Goal: Communication & Community: Connect with others

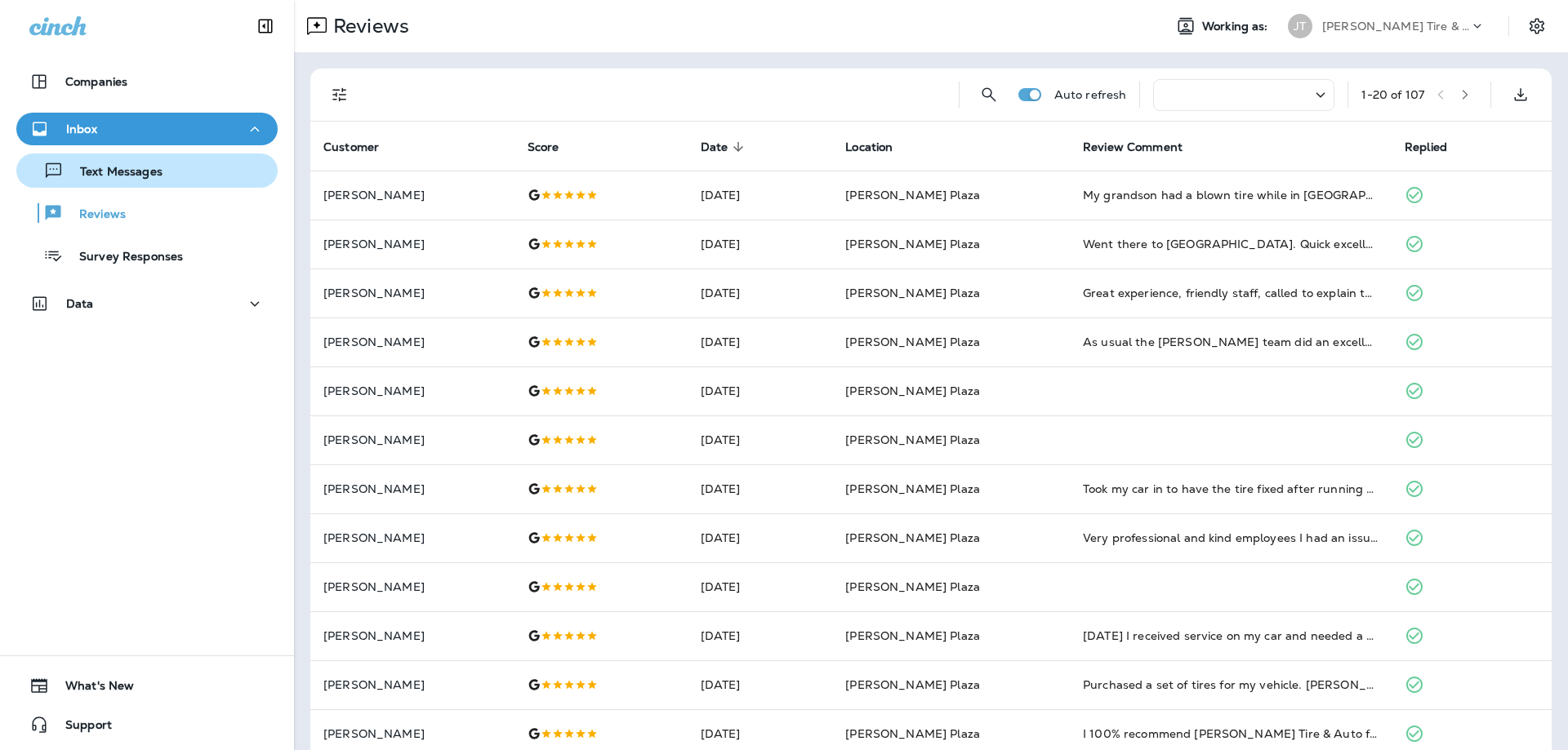
click at [107, 172] on p "Text Messages" at bounding box center [112, 172] width 98 height 16
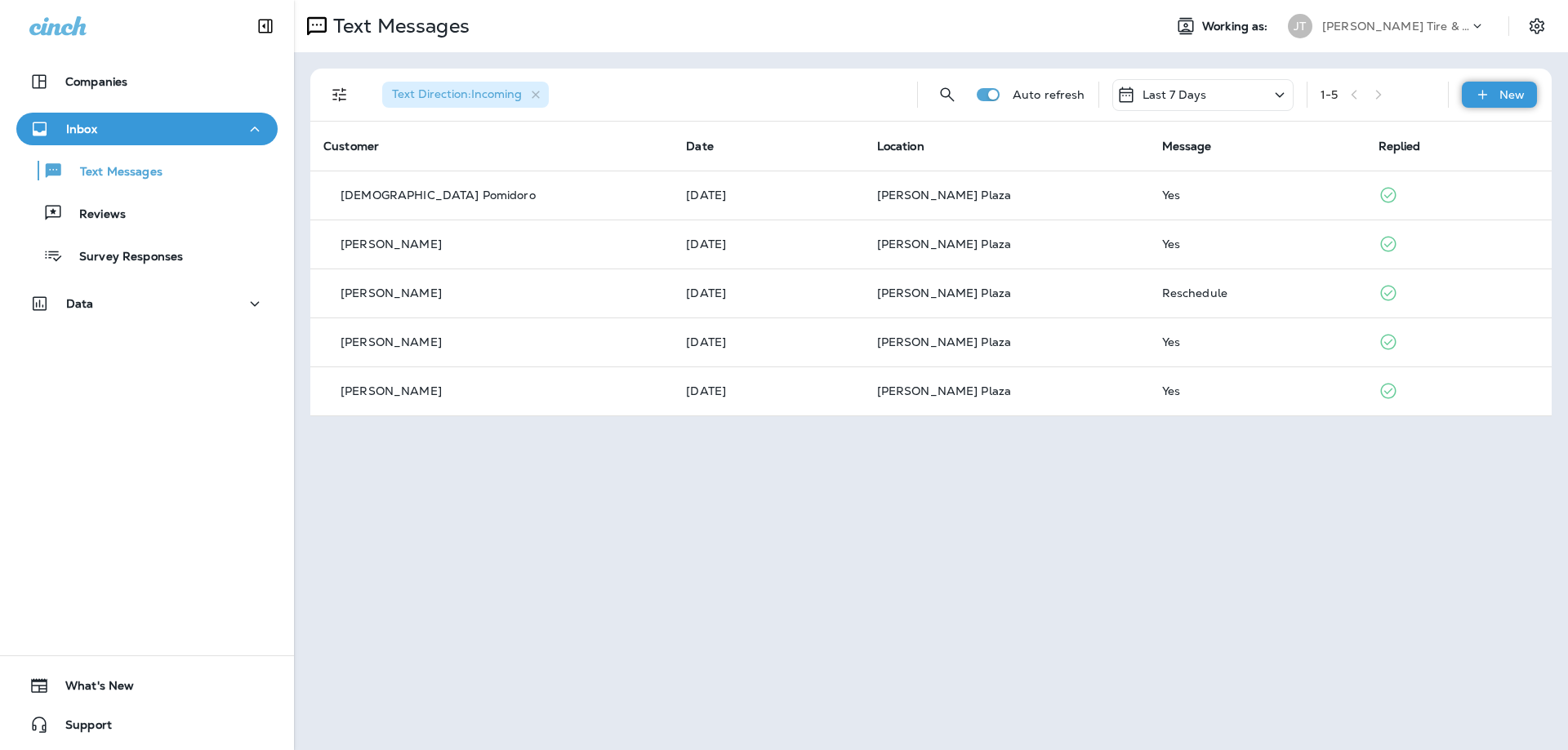
click at [1499, 94] on div "New" at bounding box center [1499, 95] width 75 height 26
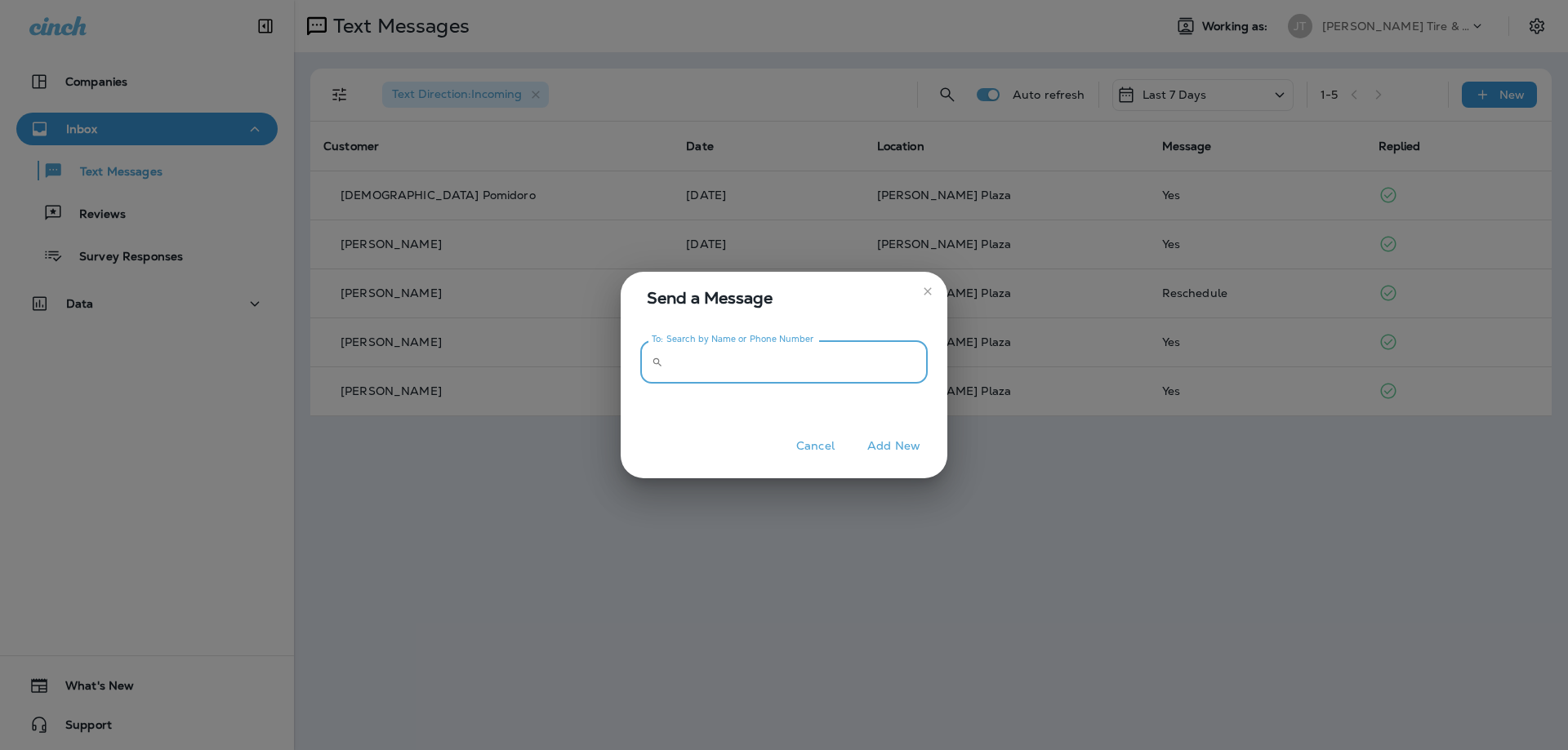
click at [688, 355] on input "To: Search by Name or Phone Number" at bounding box center [799, 362] width 258 height 43
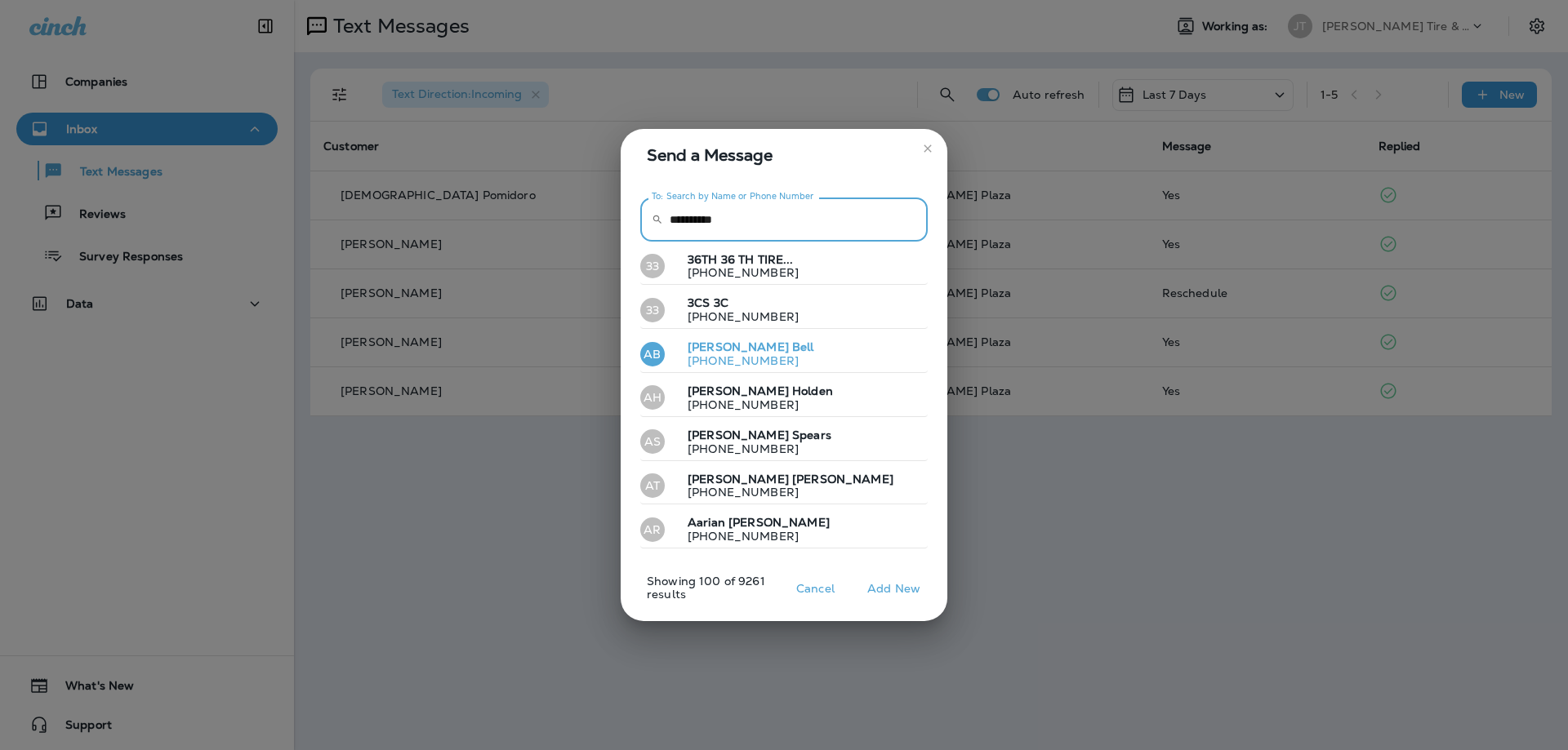
type input "**********"
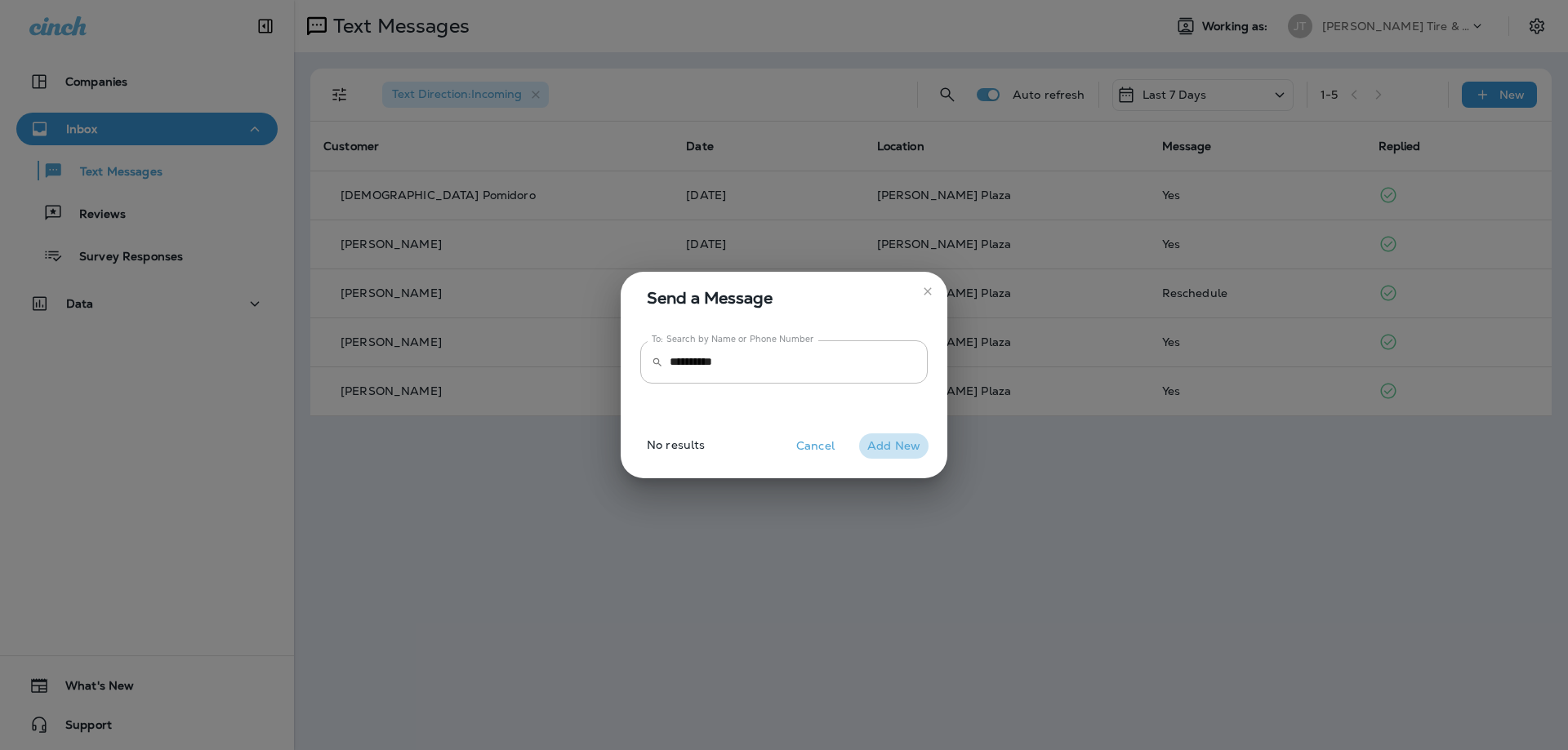
click at [893, 447] on button "Add New" at bounding box center [894, 446] width 69 height 26
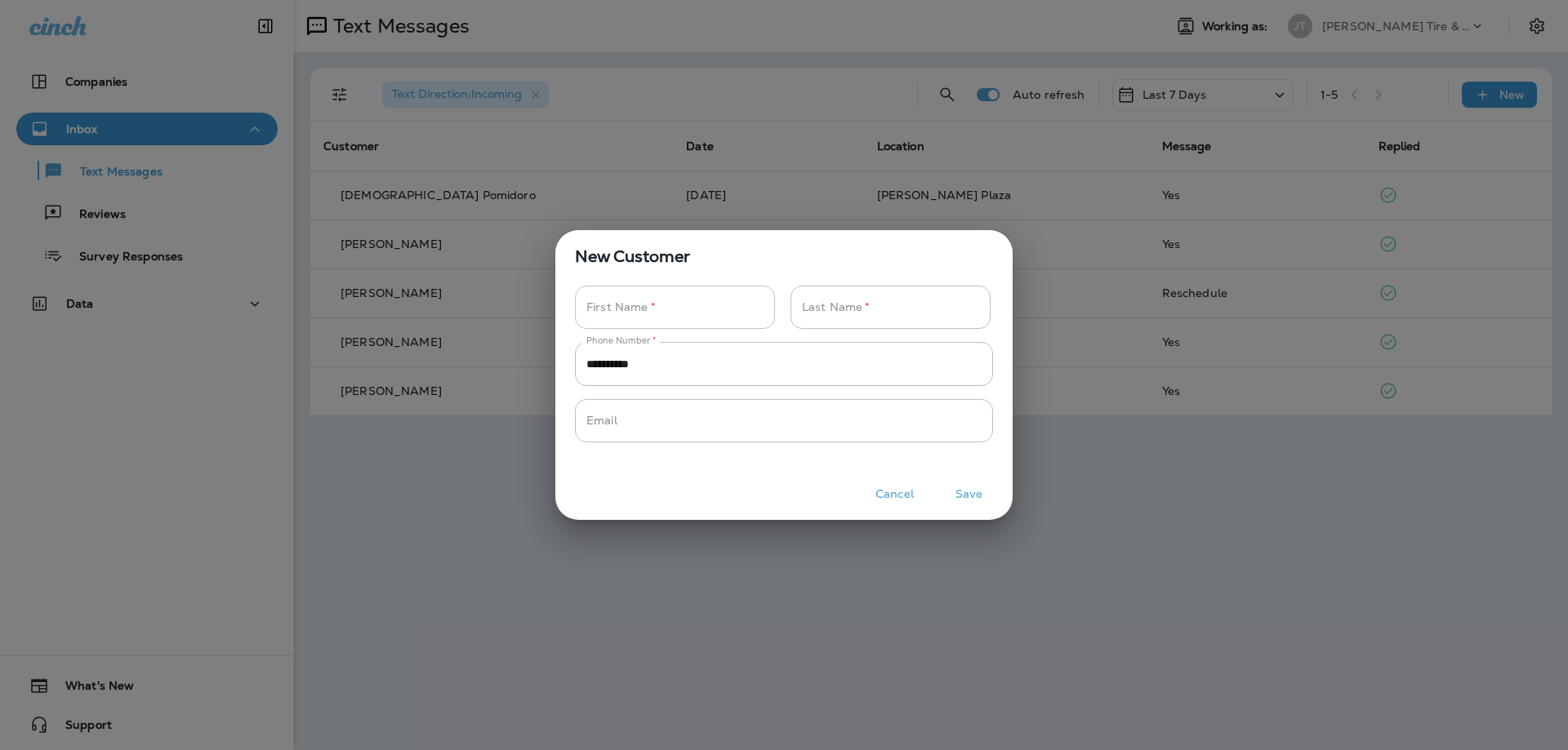
click at [618, 308] on input "Phone Number   *" at bounding box center [666, 308] width 182 height 43
type input "*"
type input "********"
click at [811, 308] on input "Phone Number   *" at bounding box center [882, 308] width 182 height 43
type input "*****"
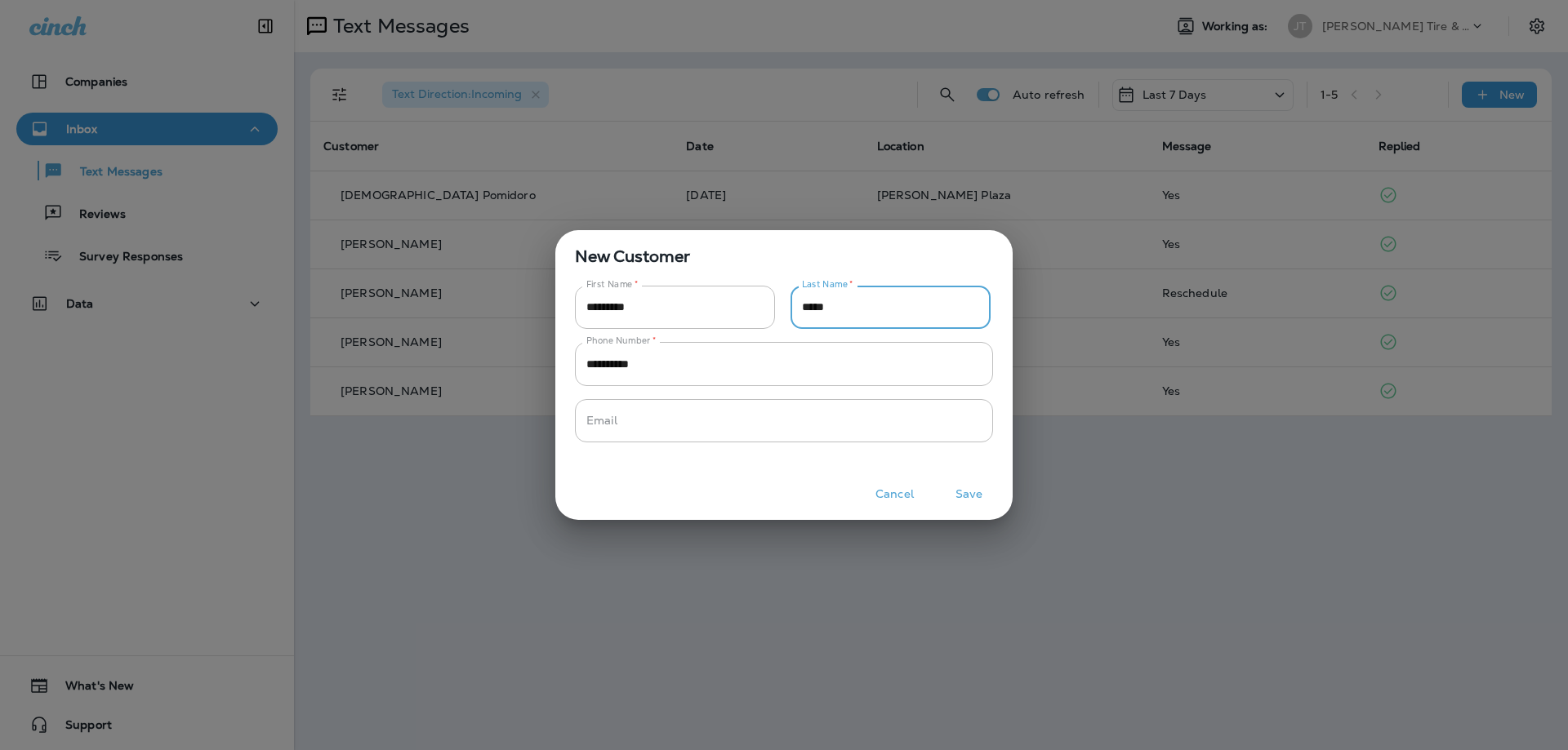
click at [977, 493] on button "Save" at bounding box center [968, 494] width 61 height 26
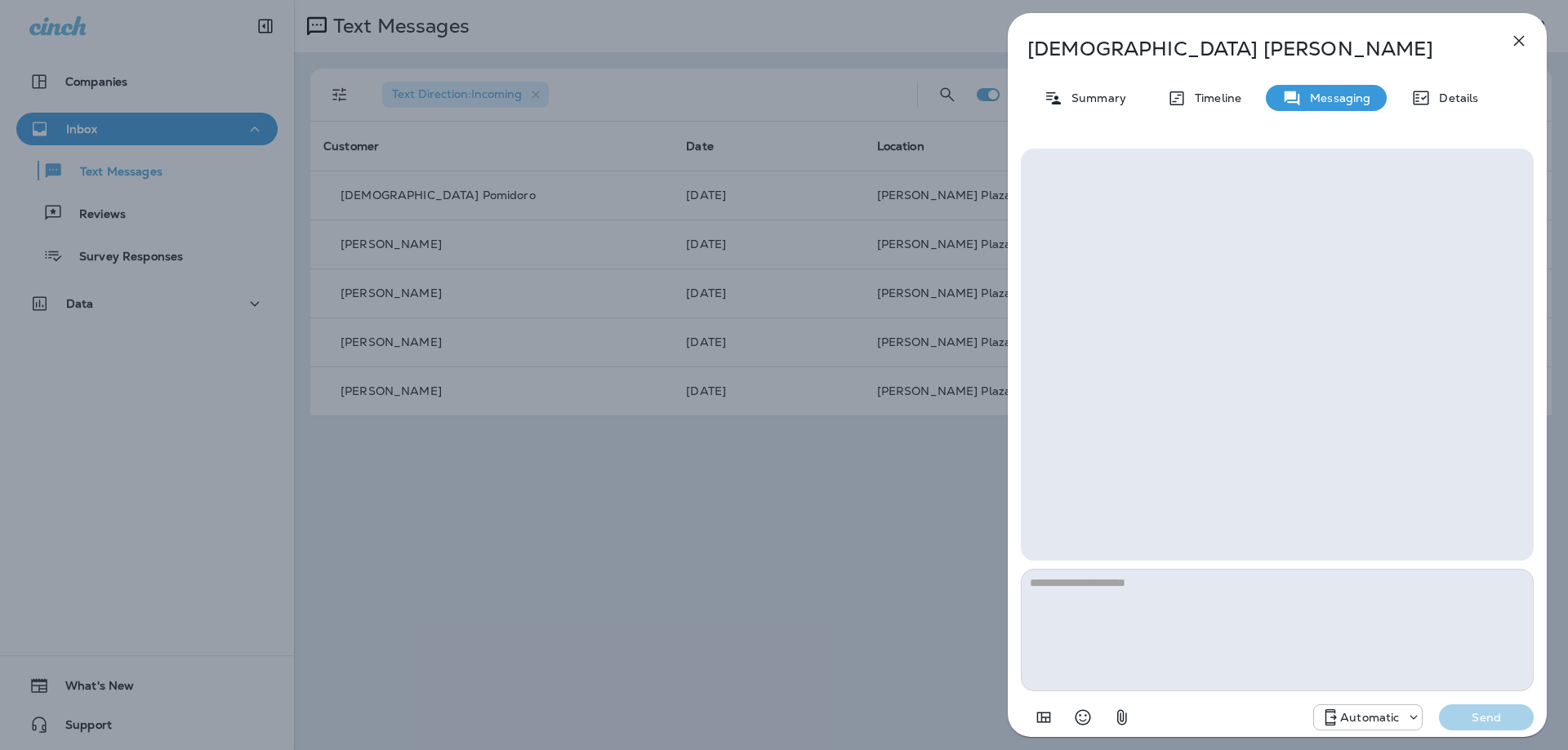
type textarea "*"
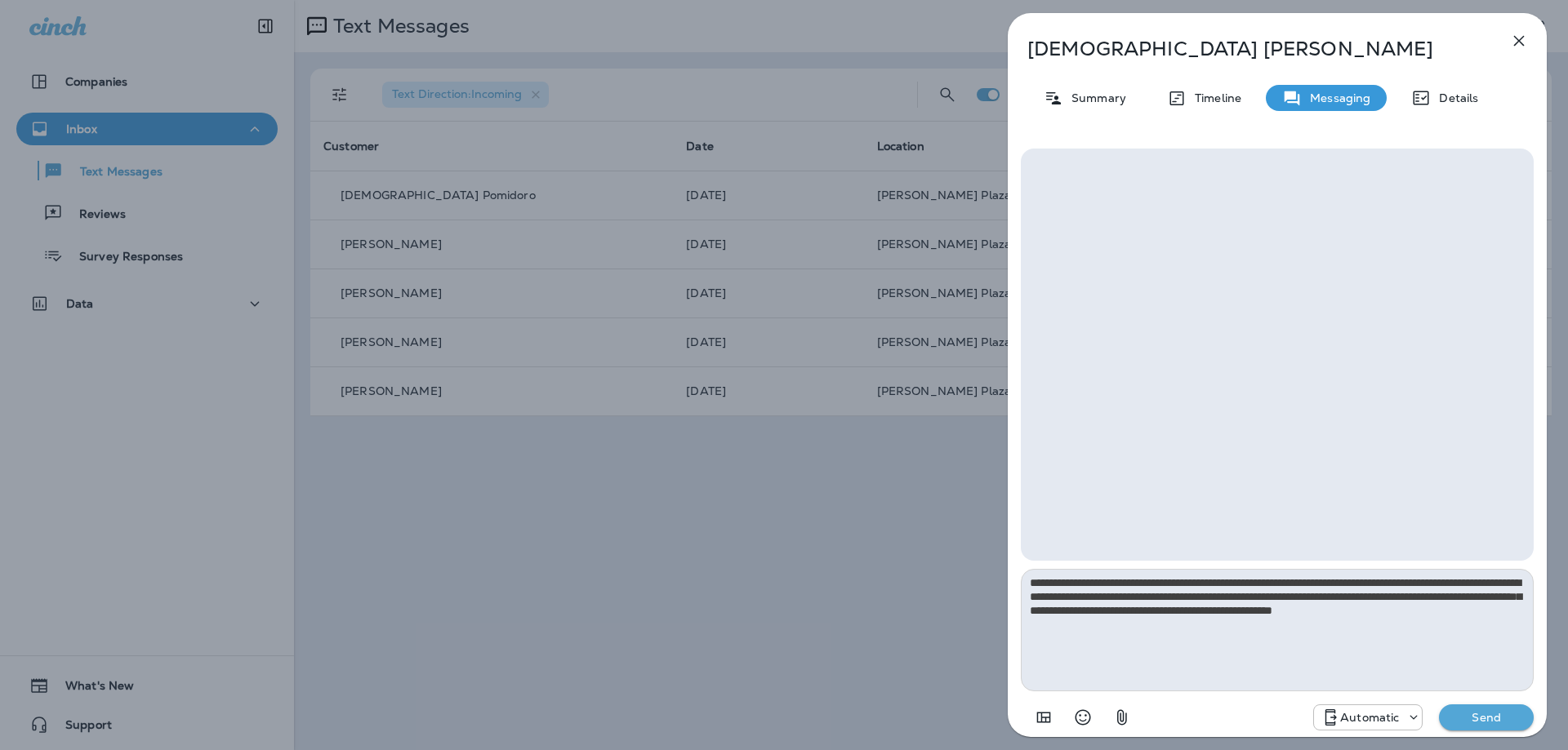
type textarea "**********"
click at [1489, 714] on p "Send" at bounding box center [1485, 718] width 69 height 15
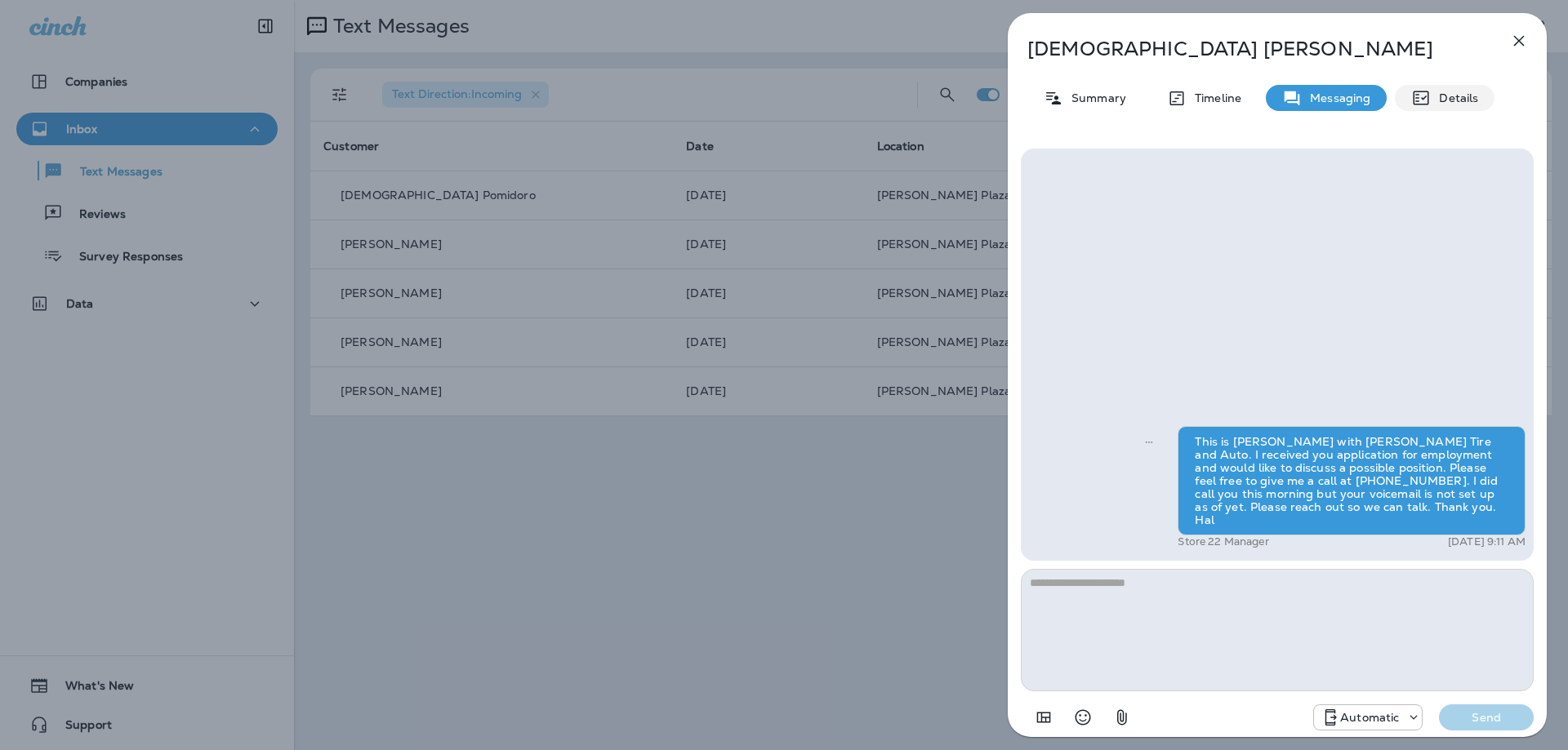
click at [1447, 97] on p "Details" at bounding box center [1454, 98] width 47 height 13
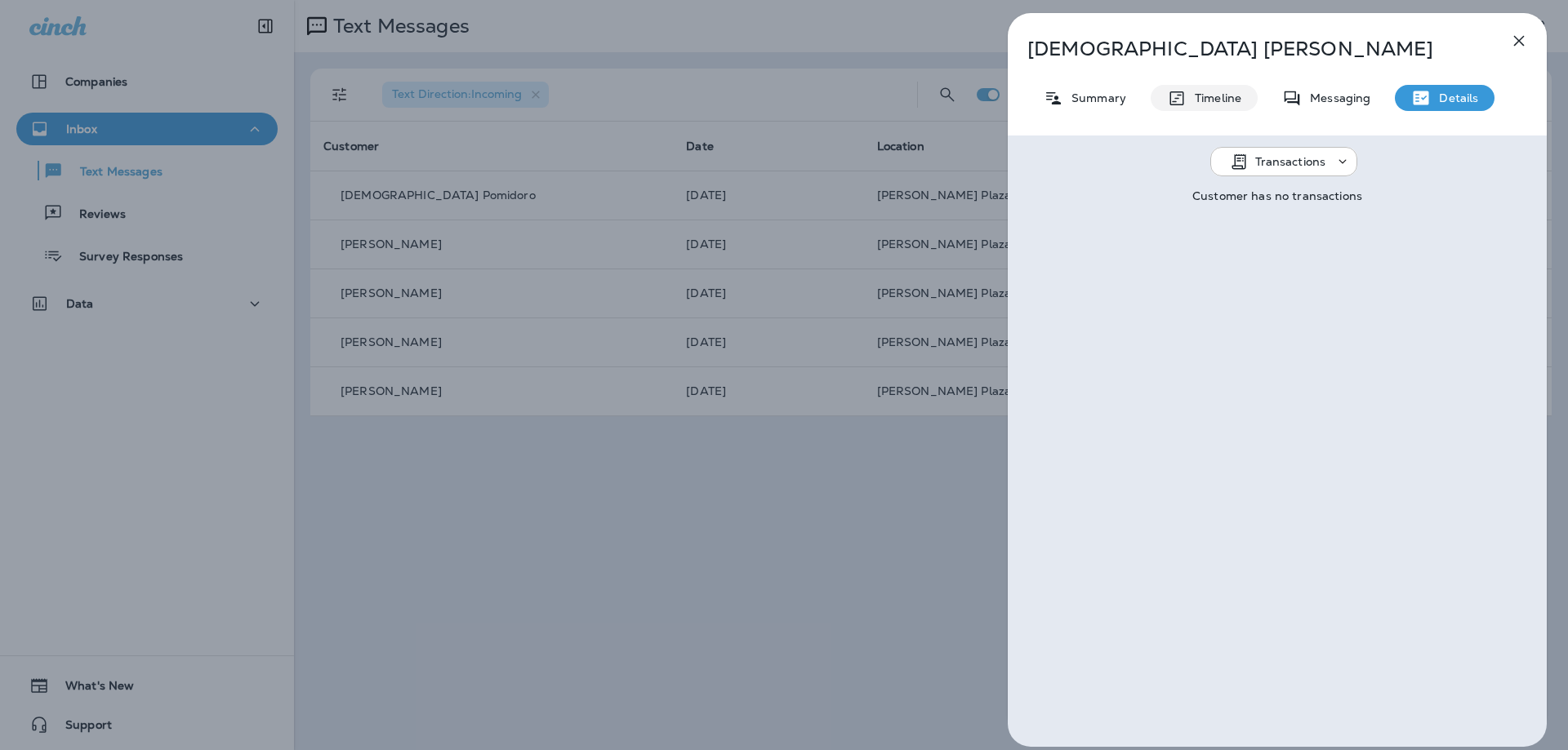
click at [1227, 99] on p "Timeline" at bounding box center [1213, 98] width 55 height 13
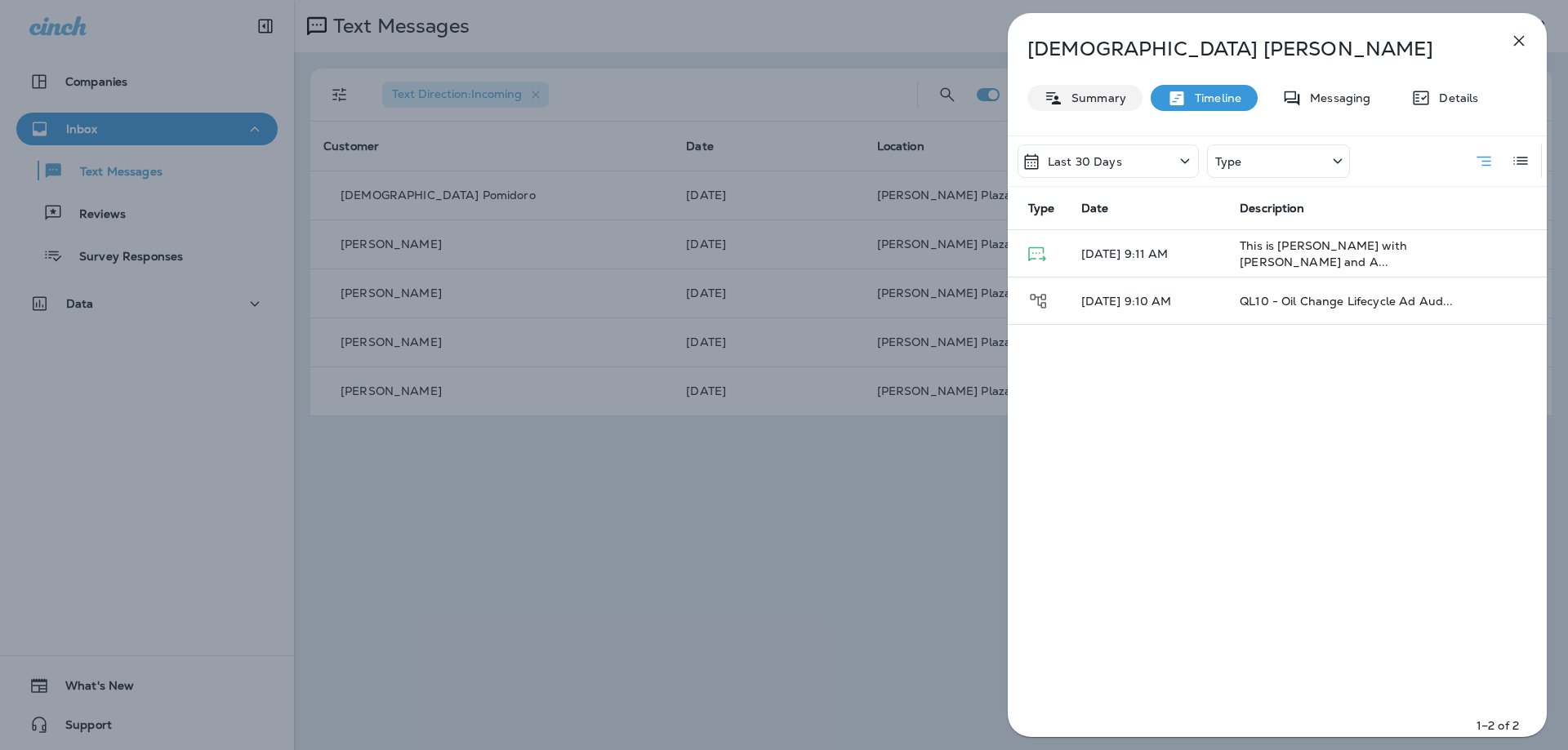
click at [1096, 96] on p "Summary" at bounding box center [1094, 98] width 63 height 13
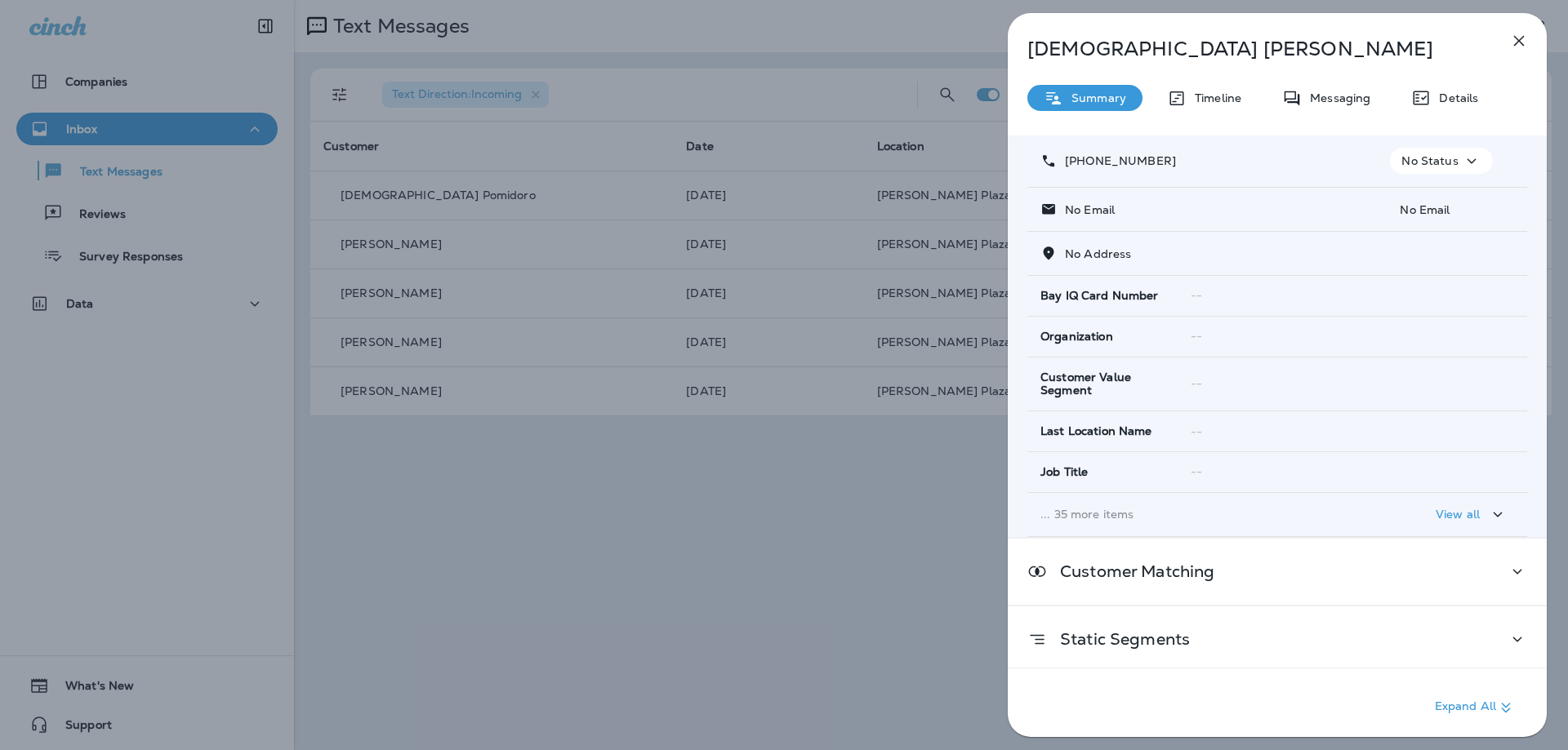
scroll to position [102, 0]
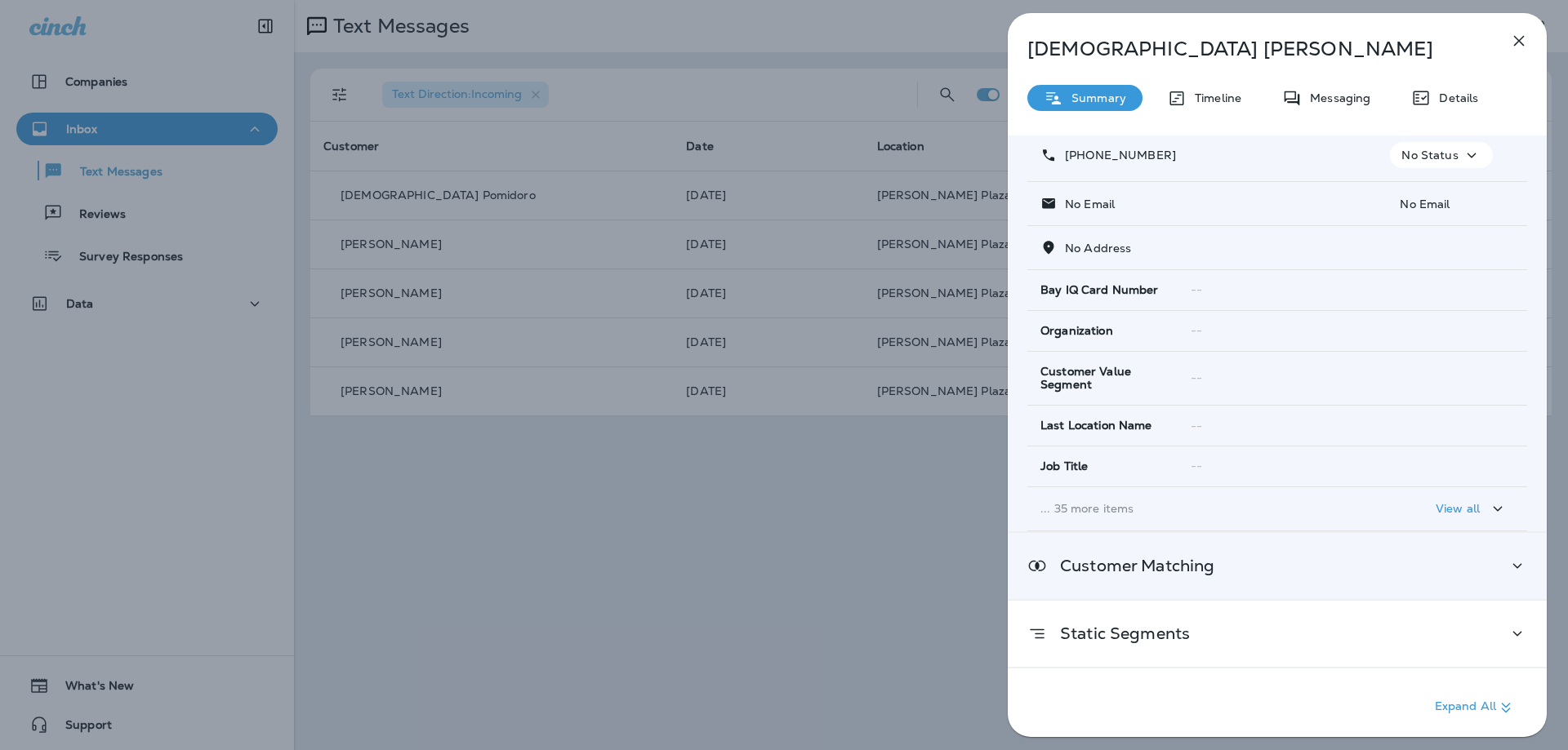
click at [1475, 573] on div "Customer Matching" at bounding box center [1277, 566] width 500 height 21
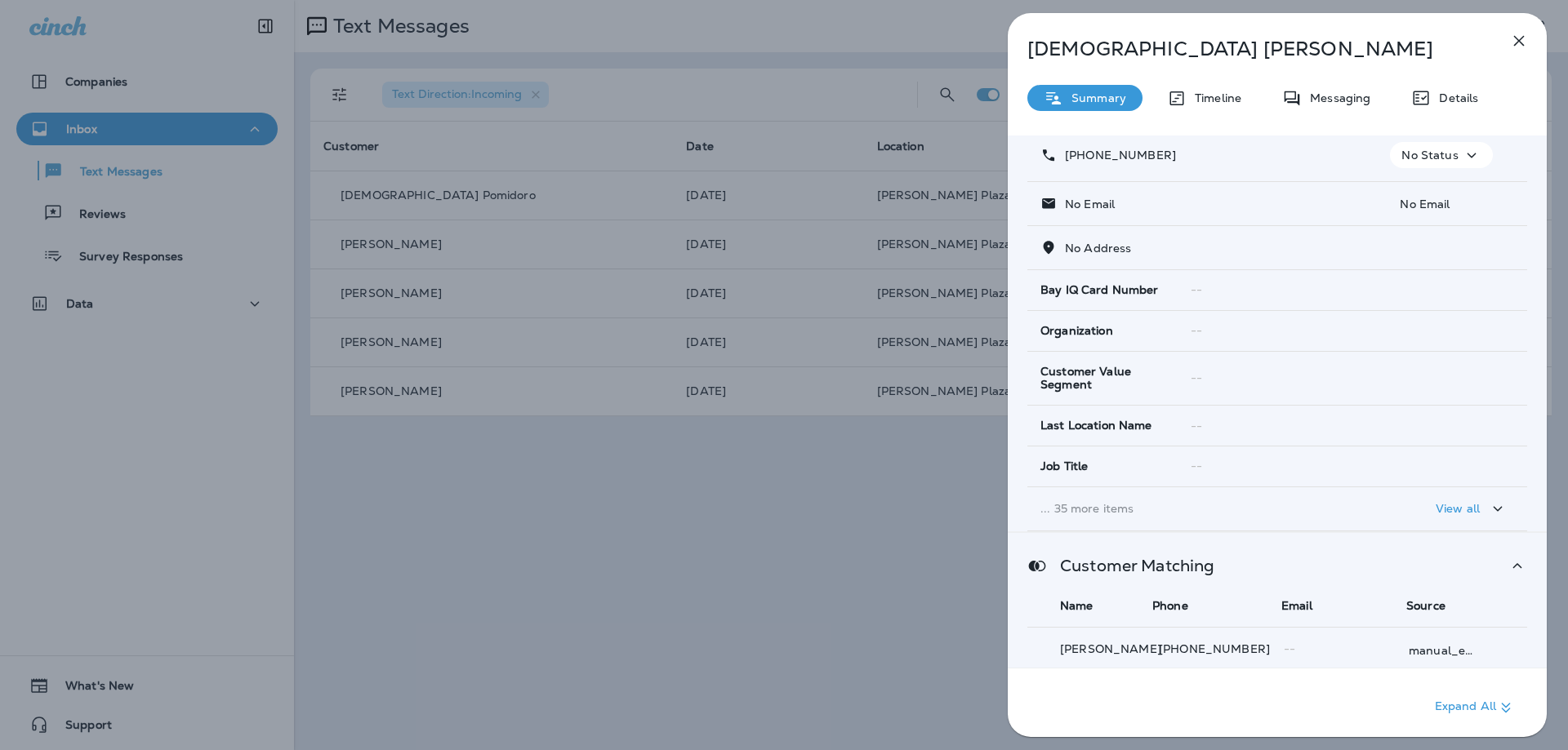
scroll to position [177, 0]
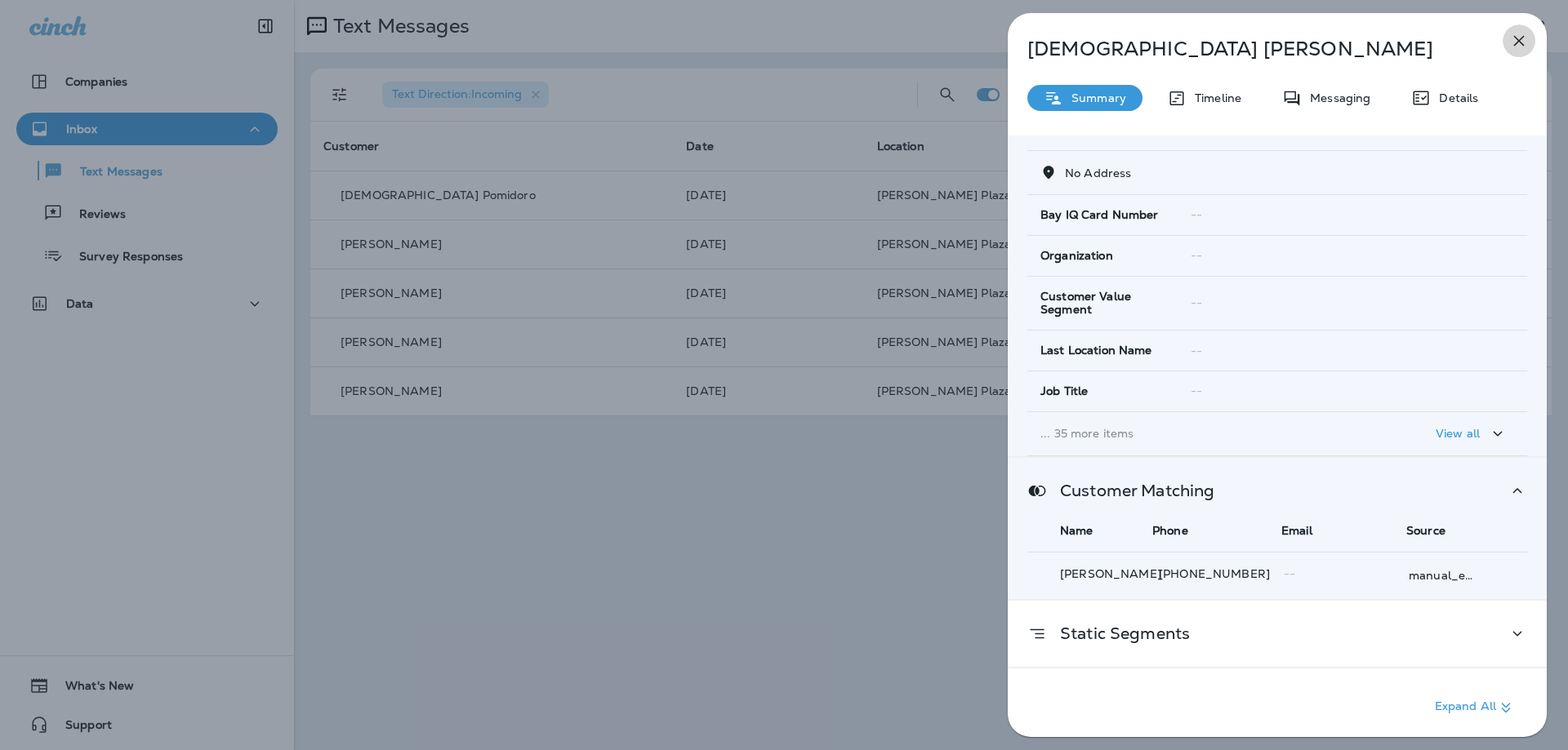
click at [1517, 37] on icon "button" at bounding box center [1518, 41] width 20 height 20
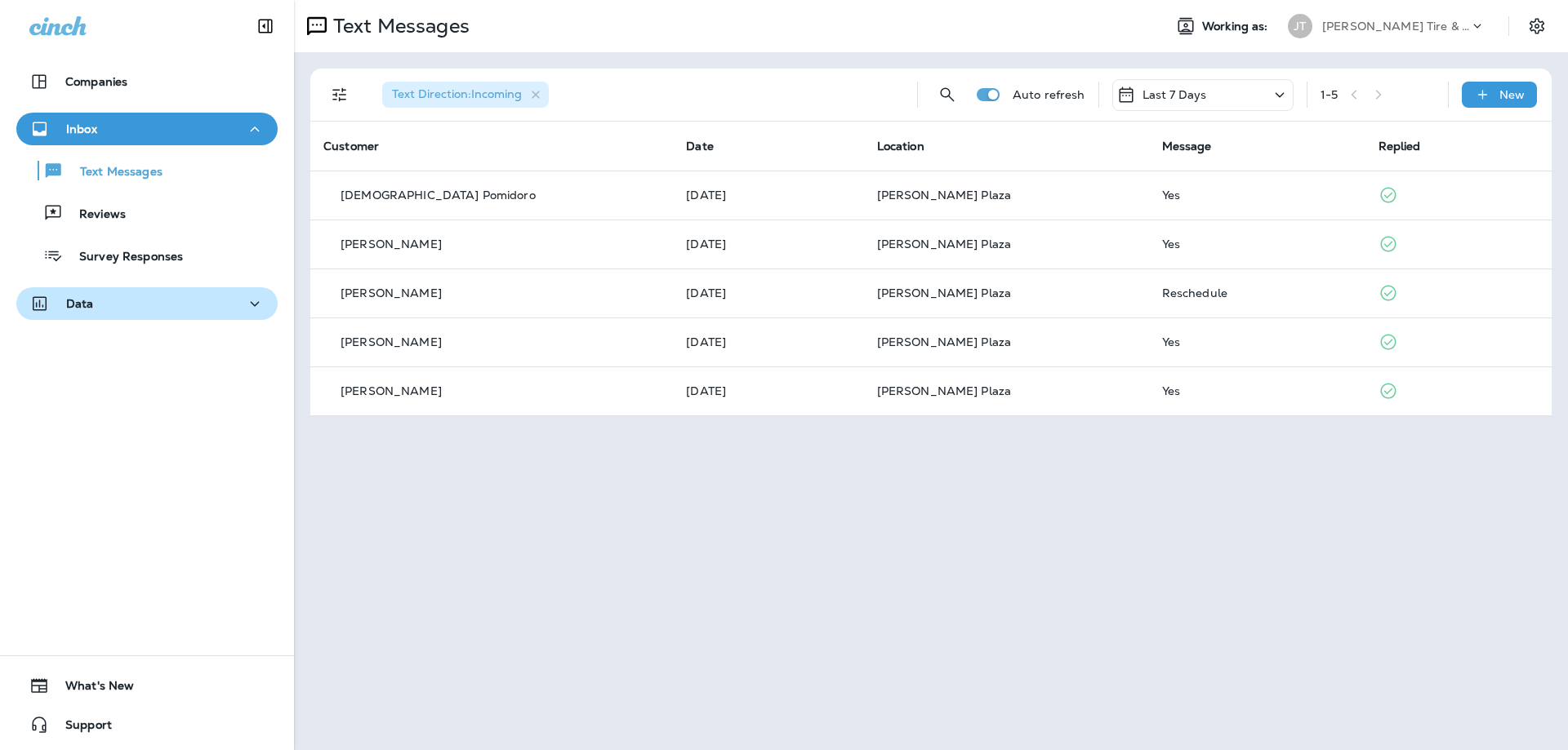
click at [87, 303] on p "Data" at bounding box center [80, 303] width 28 height 13
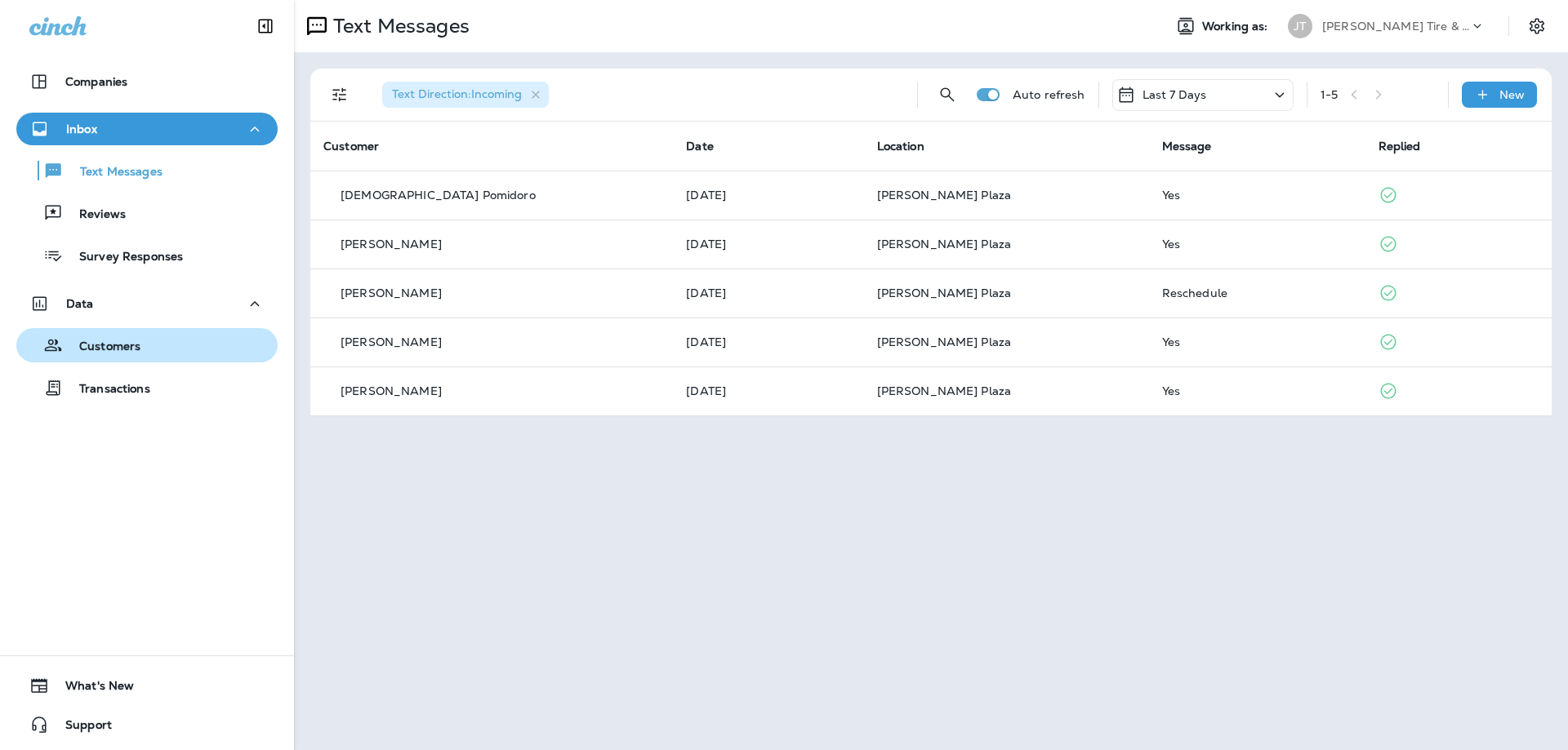
click at [103, 351] on p "Customers" at bounding box center [102, 347] width 78 height 16
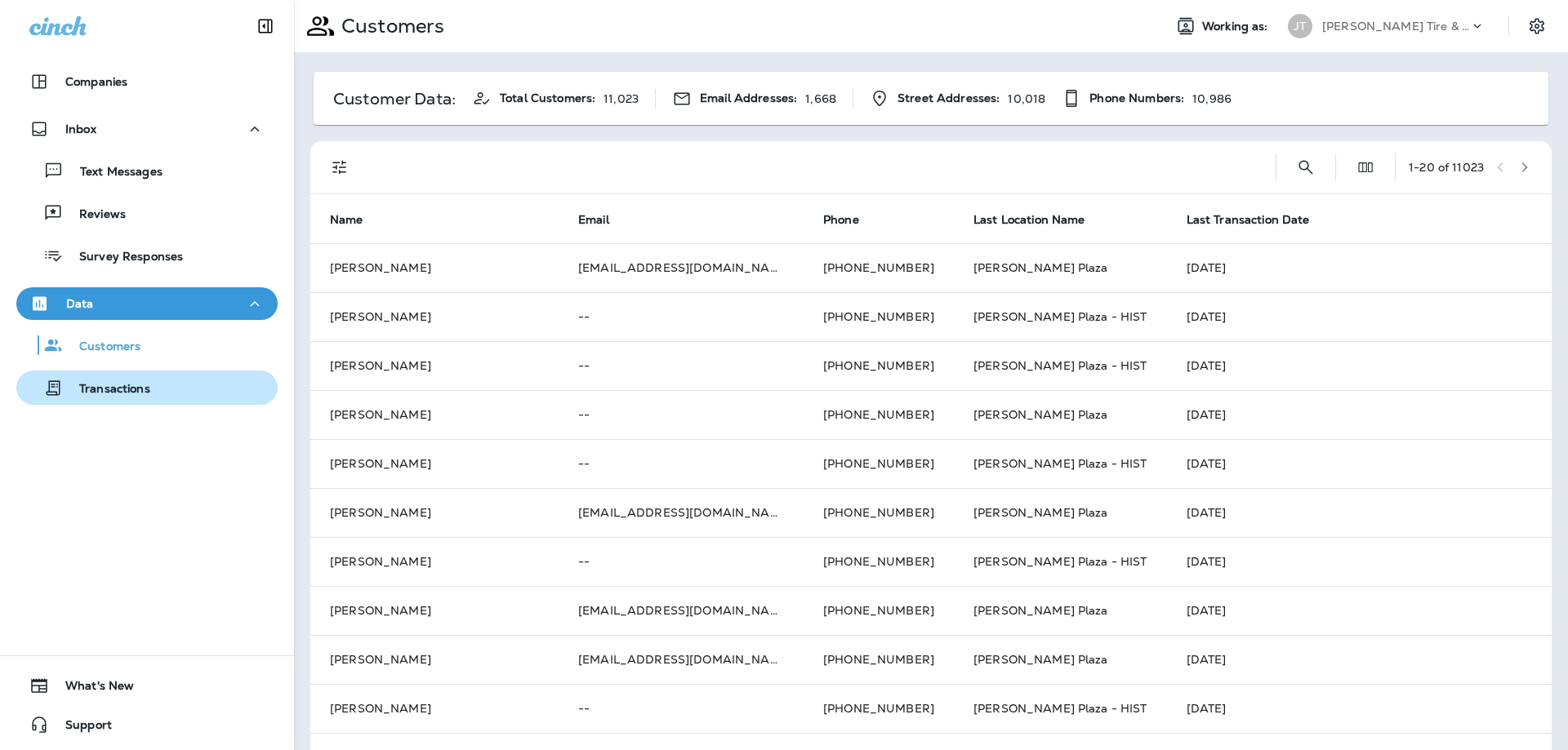
click at [123, 392] on p "Transactions" at bounding box center [107, 389] width 88 height 16
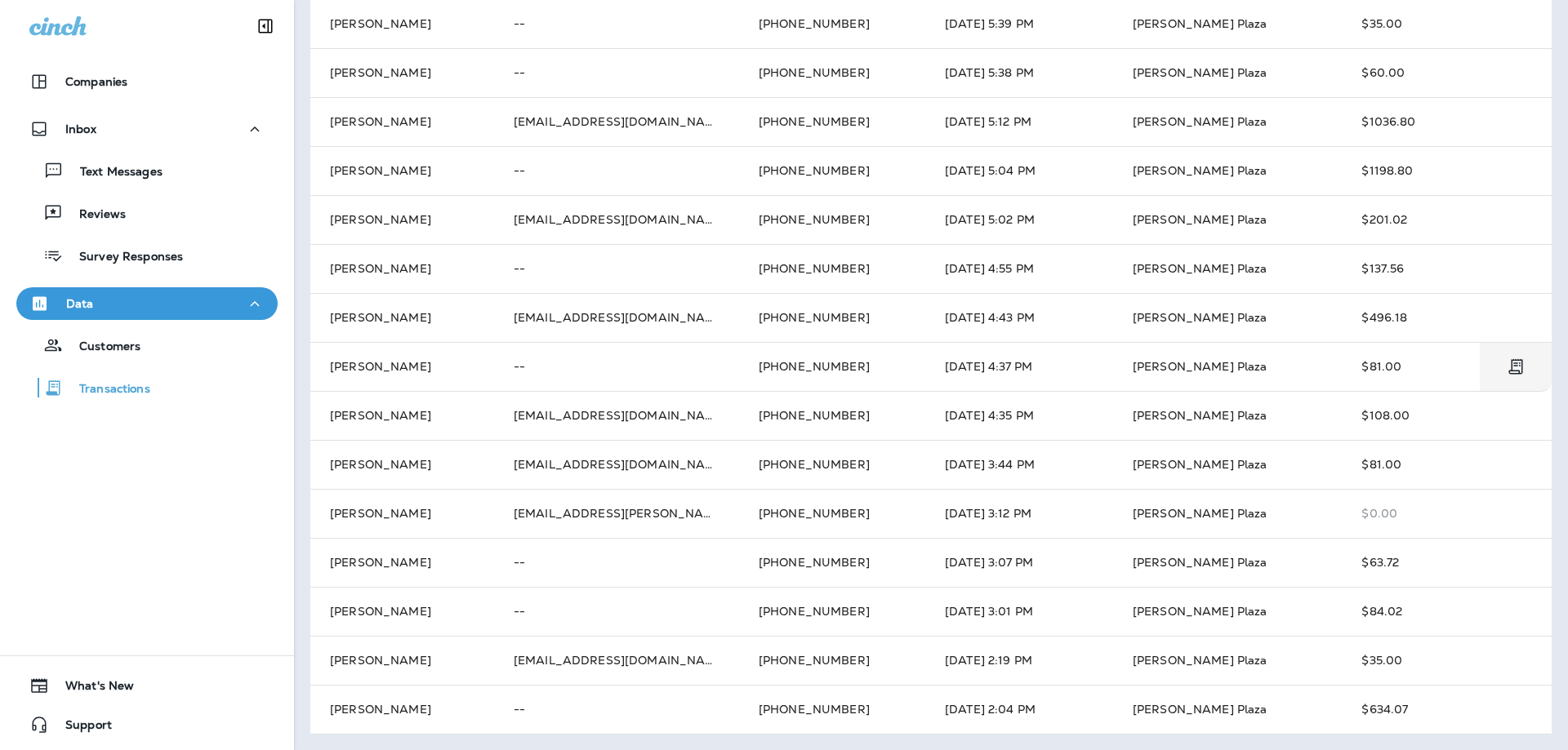
scroll to position [489, 0]
click at [110, 256] on p "Survey Responses" at bounding box center [122, 257] width 120 height 16
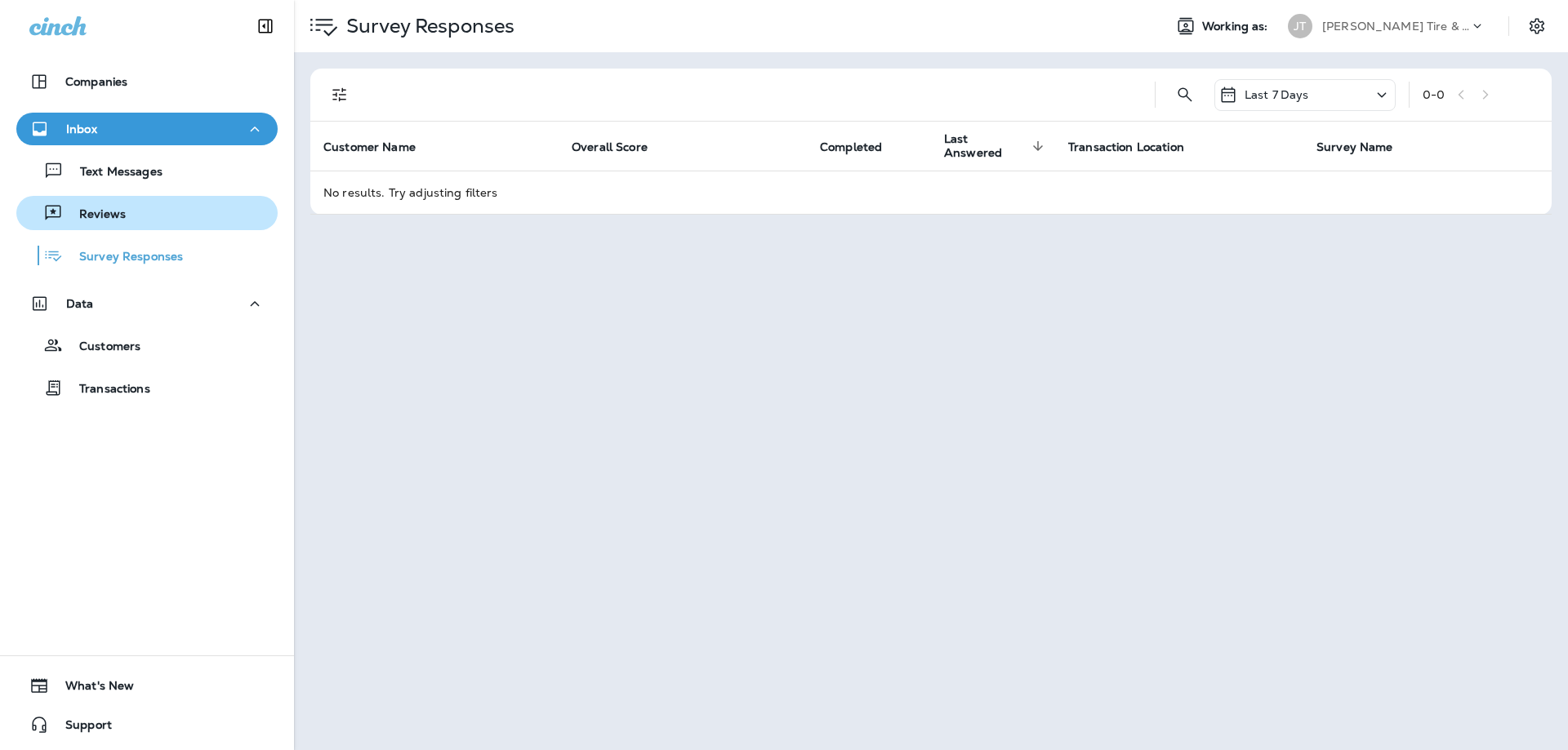
click at [119, 225] on button "Reviews" at bounding box center [147, 213] width 261 height 34
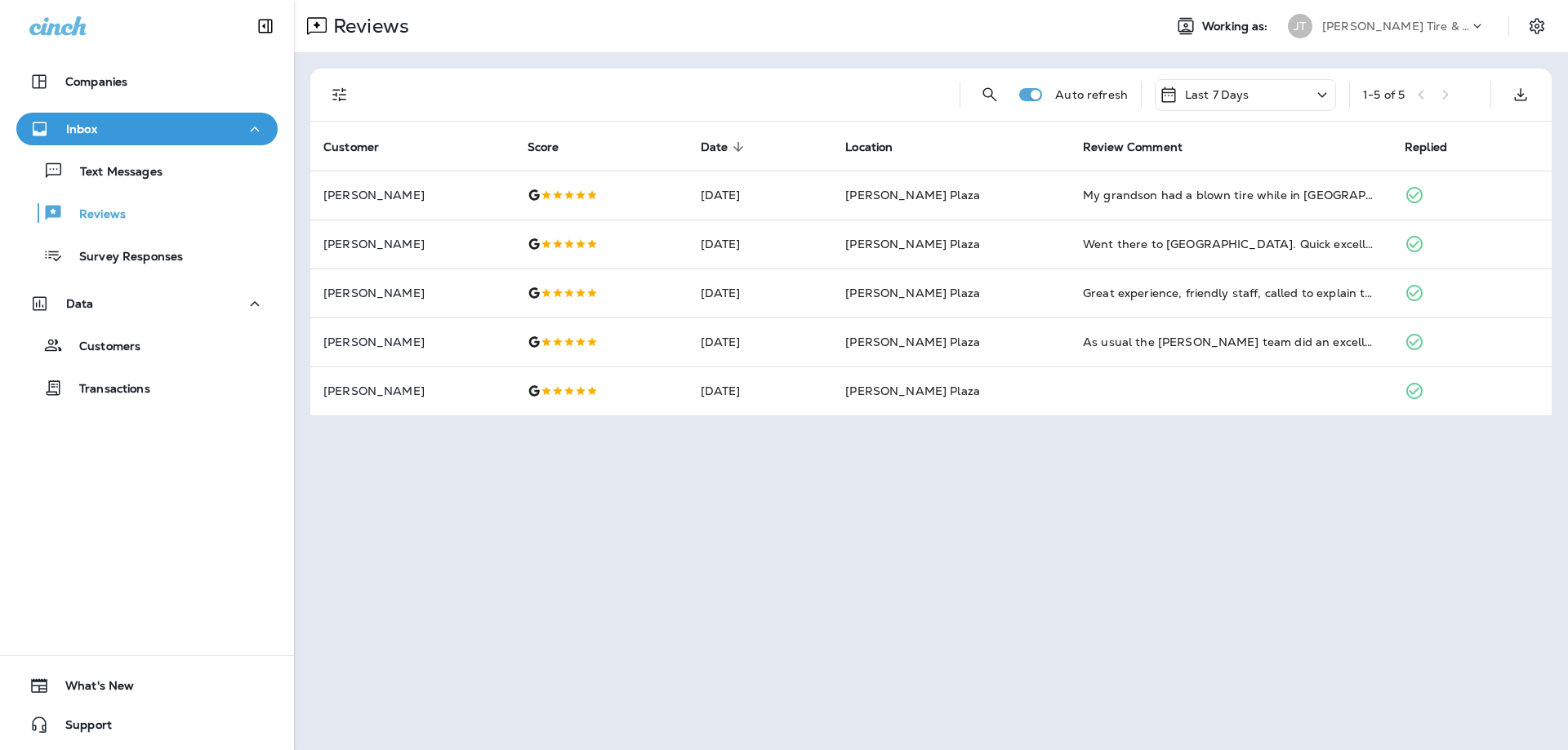
click at [1308, 95] on div "Last 7 Days" at bounding box center [1245, 95] width 181 height 32
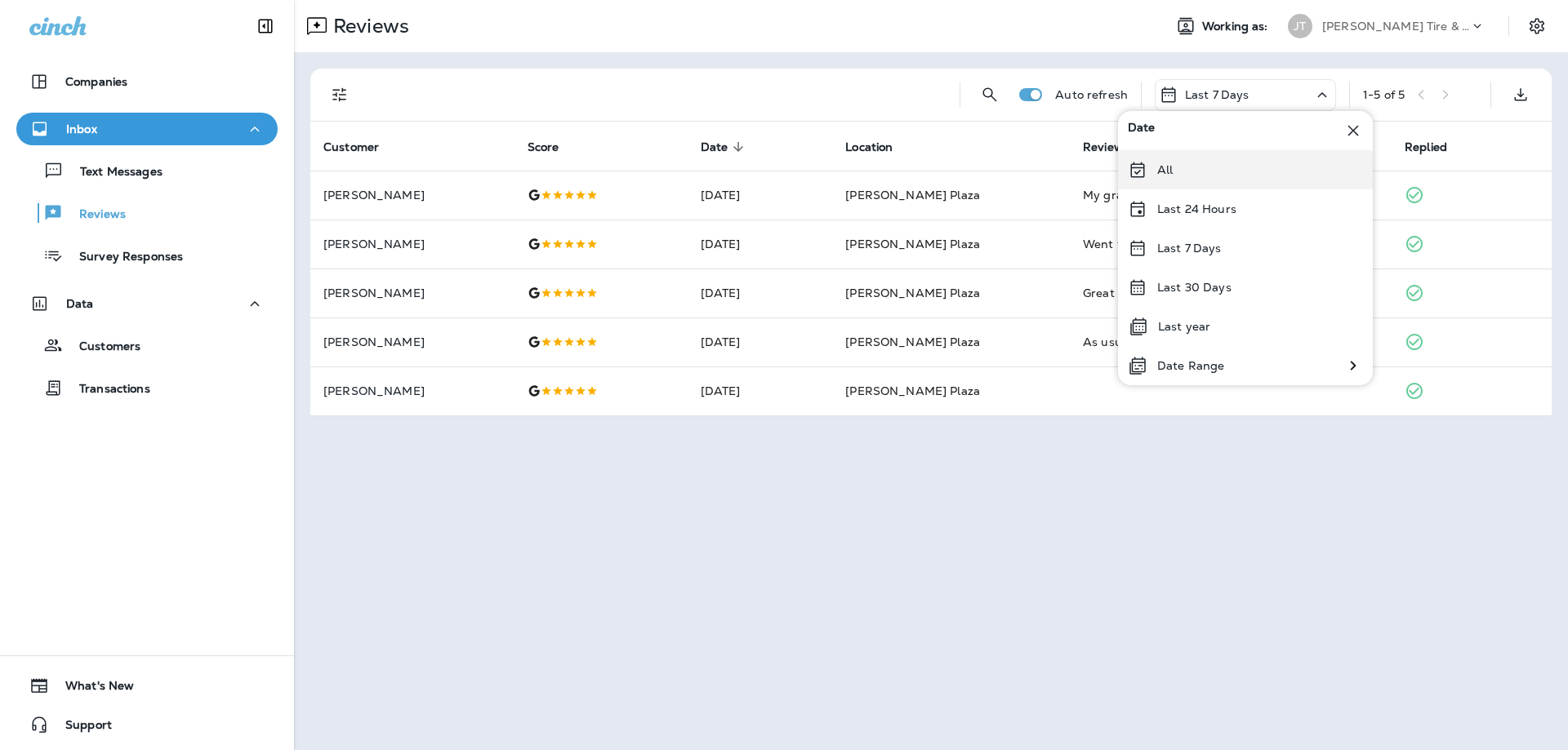
click at [1200, 164] on div "All" at bounding box center [1245, 170] width 255 height 39
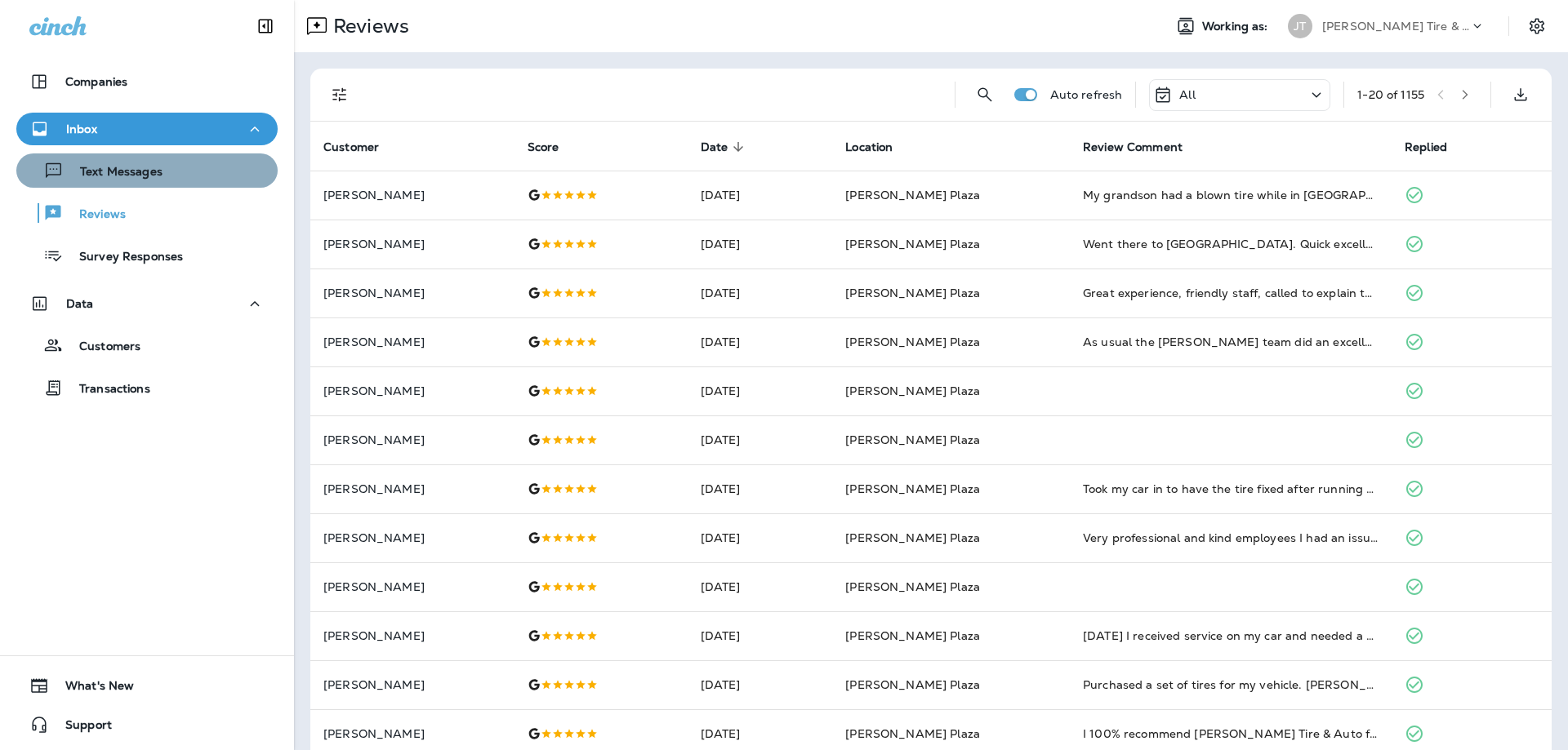
click at [142, 177] on p "Text Messages" at bounding box center [112, 172] width 98 height 16
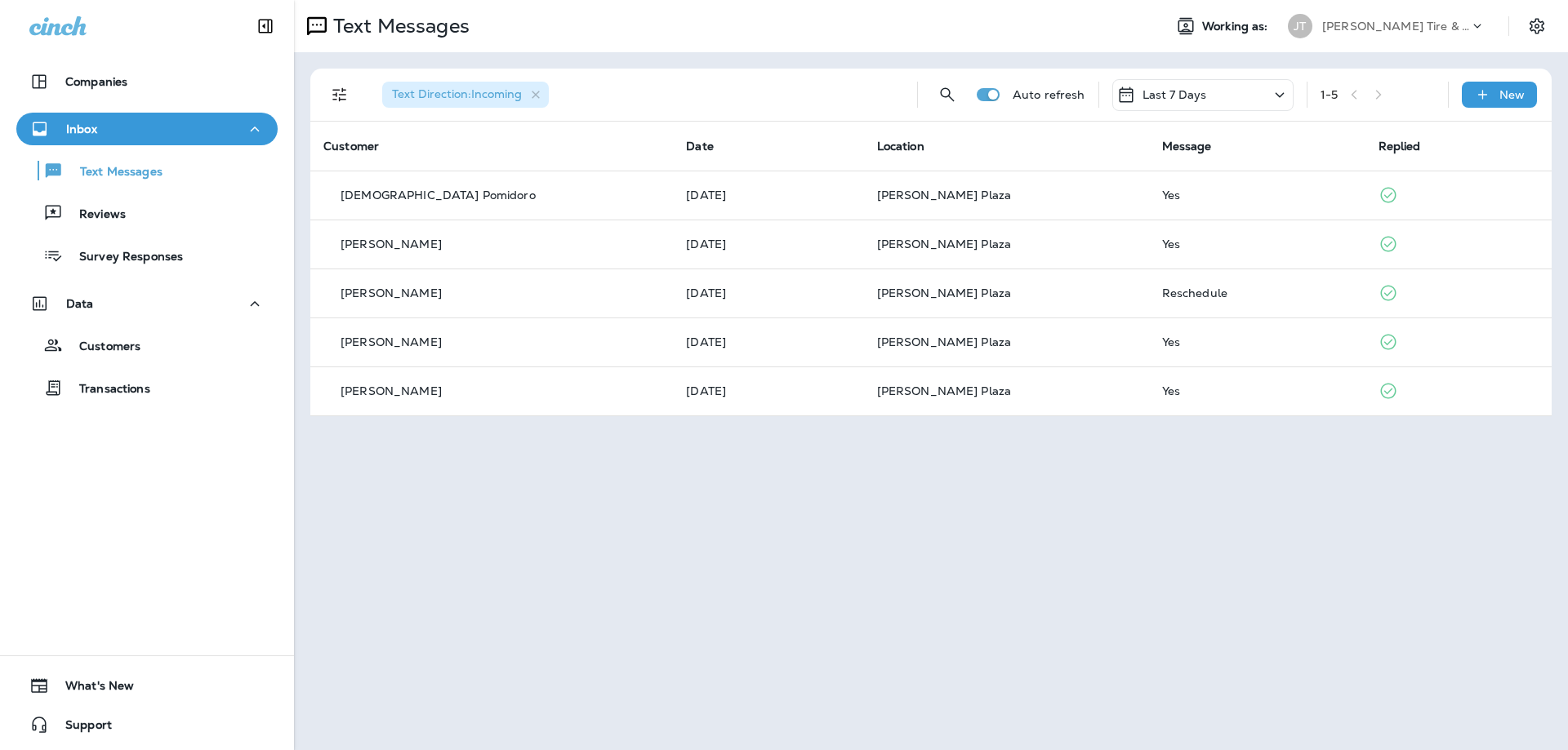
click at [1274, 94] on icon at bounding box center [1279, 95] width 20 height 21
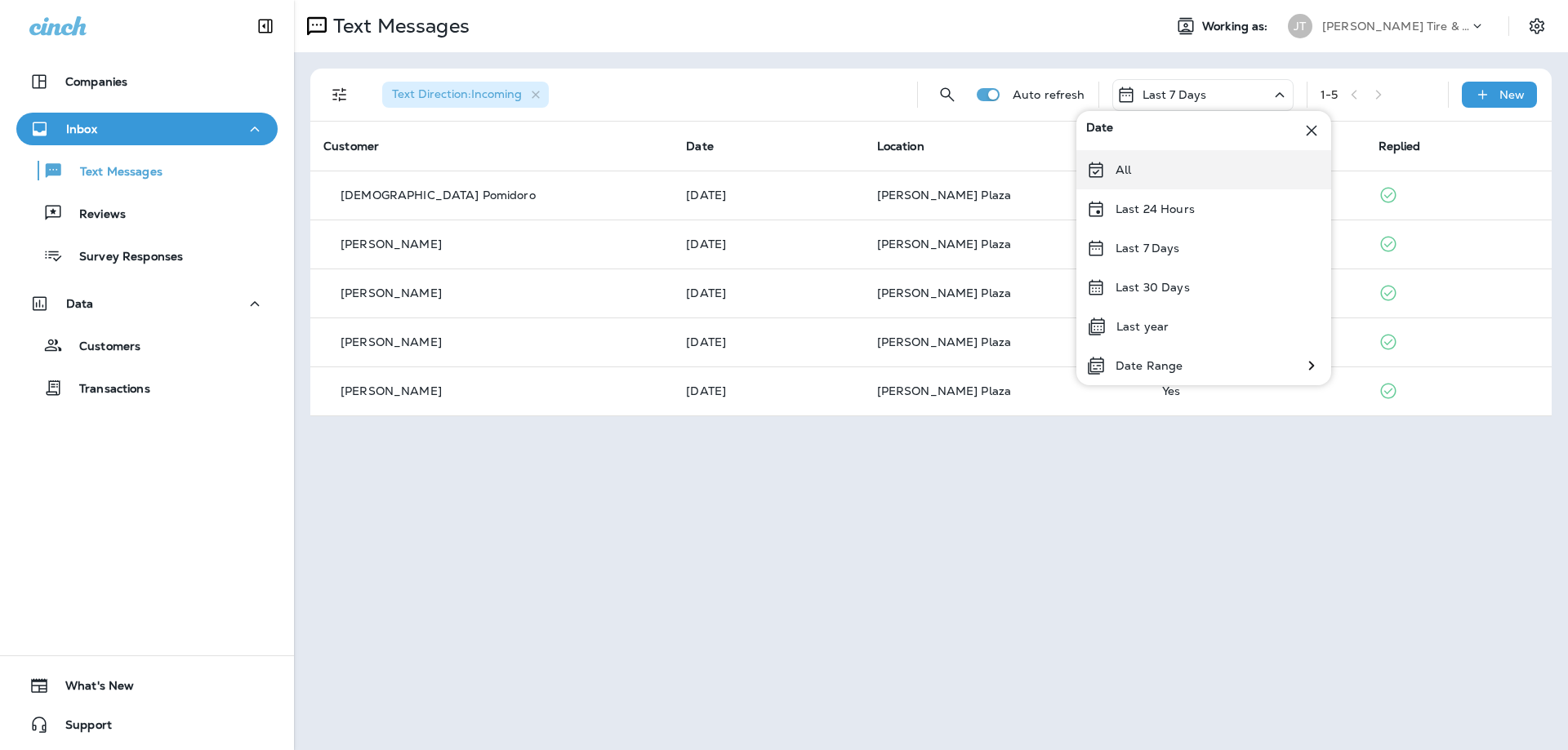
click at [1176, 168] on div "All" at bounding box center [1203, 170] width 255 height 39
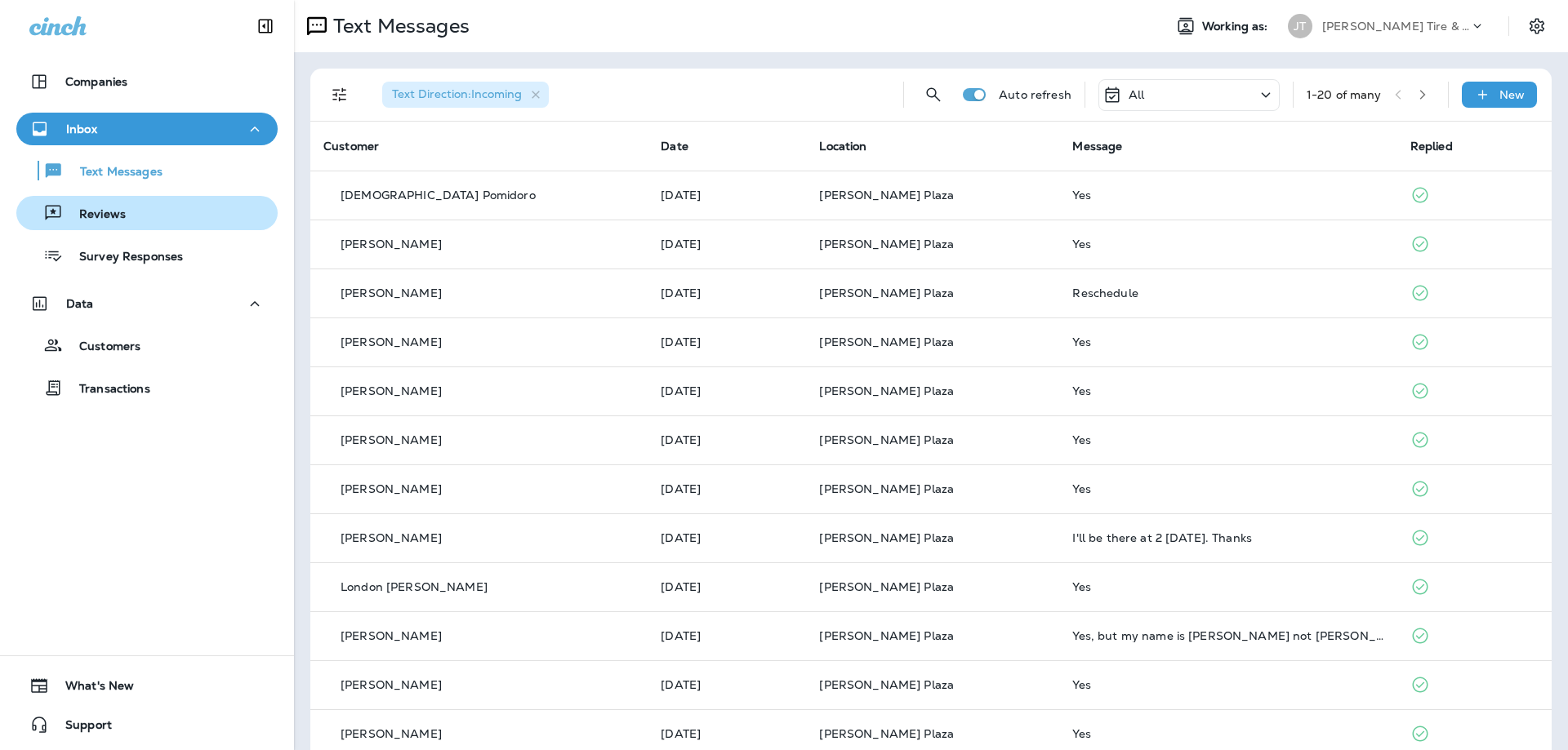
click at [108, 216] on p "Reviews" at bounding box center [94, 215] width 63 height 16
